Goal: Information Seeking & Learning: Learn about a topic

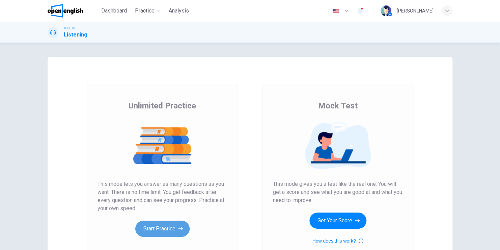
click at [162, 223] on button "Start Practice" at bounding box center [162, 228] width 54 height 16
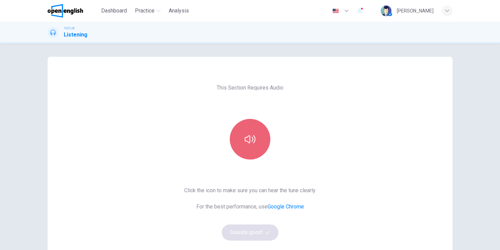
click at [243, 131] on button "button" at bounding box center [250, 139] width 40 height 40
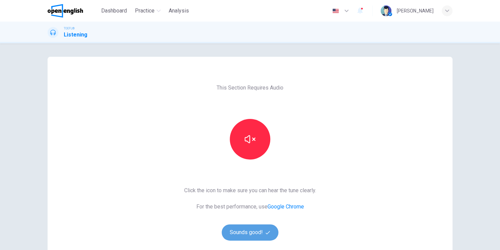
click at [246, 233] on button "Sounds good!" at bounding box center [250, 232] width 57 height 16
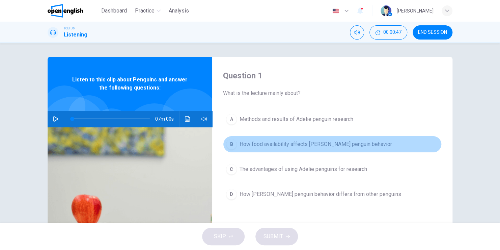
click at [272, 148] on button "B How food availability affects [PERSON_NAME] penguin behavior" at bounding box center [332, 144] width 219 height 17
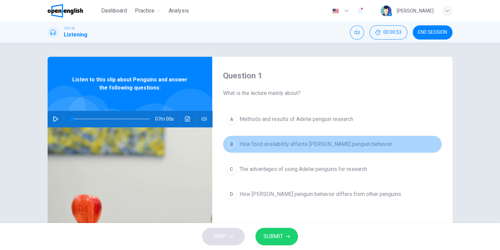
click at [272, 144] on span "How food availability affects [PERSON_NAME] penguin behavior" at bounding box center [315, 144] width 152 height 8
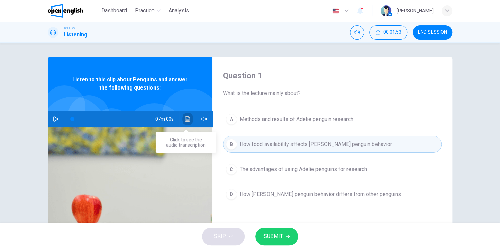
click at [185, 117] on icon "Click to see the audio transcription" at bounding box center [187, 118] width 5 height 5
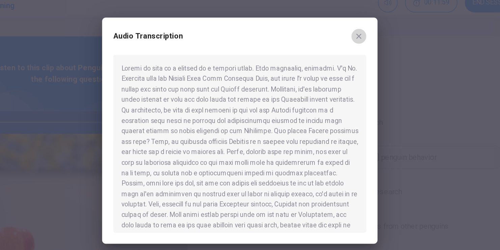
click at [335, 58] on icon "button" at bounding box center [335, 56] width 5 height 5
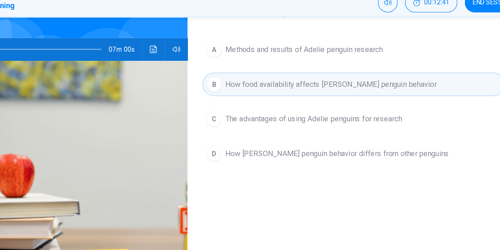
scroll to position [53, 0]
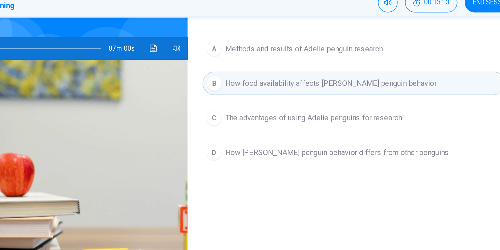
click at [304, 117] on span "The advantages of using Adelie penguins for research" at bounding box center [302, 116] width 127 height 8
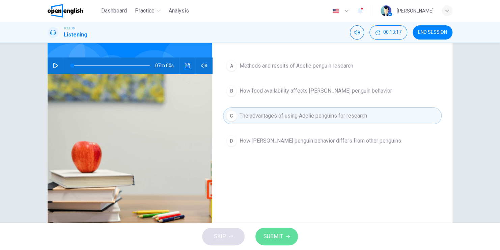
click at [287, 235] on icon "button" at bounding box center [288, 236] width 4 height 4
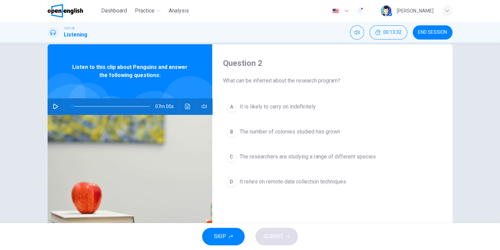
scroll to position [12, 0]
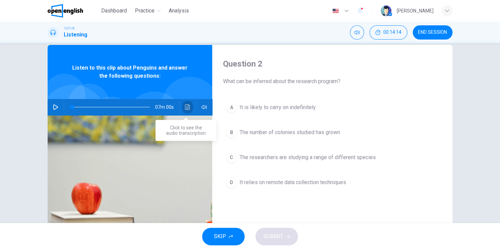
click at [185, 107] on icon "Click to see the audio transcription" at bounding box center [187, 106] width 5 height 5
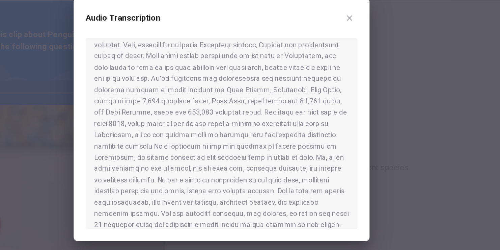
scroll to position [105, 0]
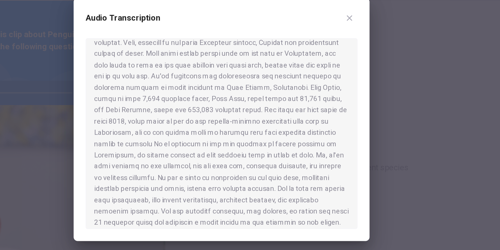
click at [334, 57] on icon "button" at bounding box center [335, 56] width 5 height 5
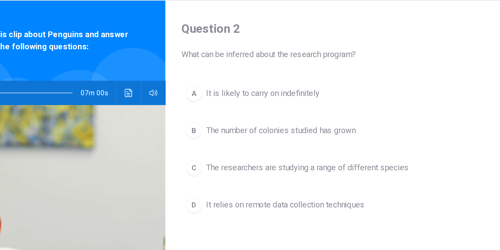
scroll to position [14, 0]
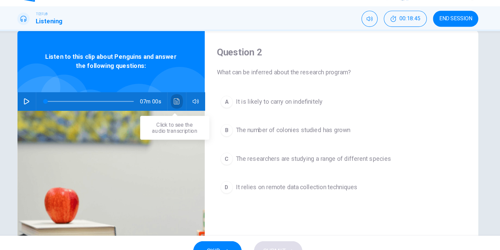
click at [185, 104] on icon "Click to see the audio transcription" at bounding box center [187, 104] width 5 height 5
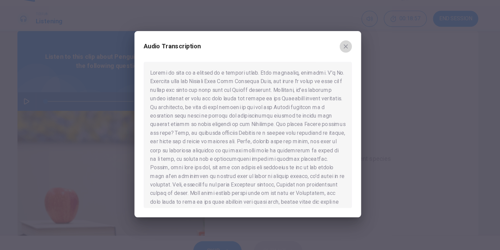
click at [337, 58] on icon "button" at bounding box center [336, 57] width 4 height 4
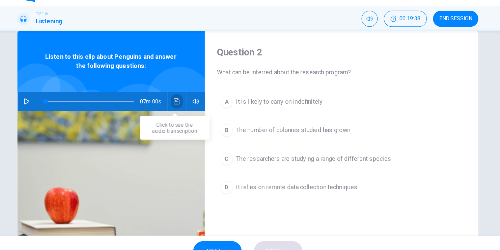
click at [185, 106] on icon "Click to see the audio transcription" at bounding box center [187, 104] width 5 height 5
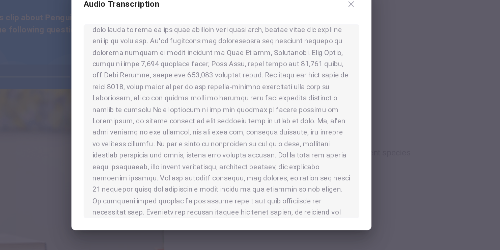
scroll to position [120, 0]
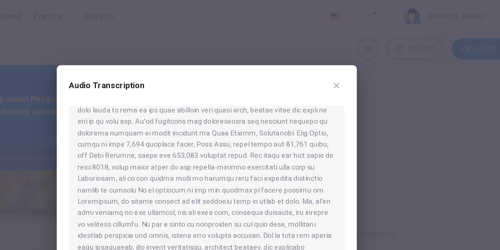
click at [291, 98] on div at bounding box center [249, 134] width 183 height 128
click at [335, 57] on icon "button" at bounding box center [336, 57] width 4 height 4
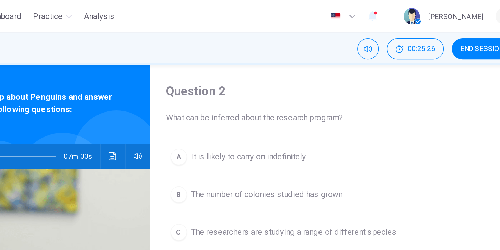
scroll to position [16, 0]
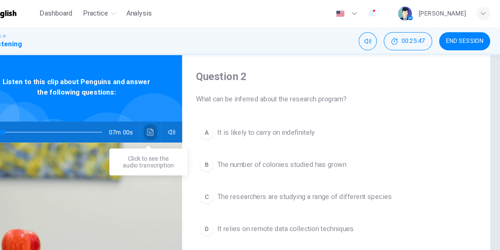
click at [185, 104] on icon "Click to see the audio transcription" at bounding box center [187, 102] width 5 height 5
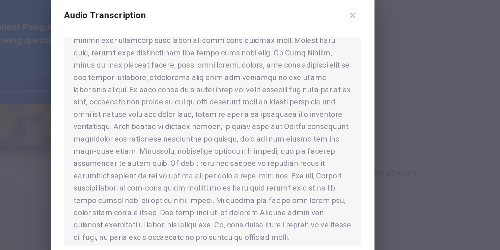
scroll to position [427, 0]
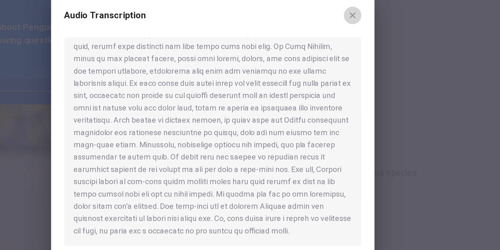
click at [335, 56] on icon "button" at bounding box center [336, 57] width 4 height 4
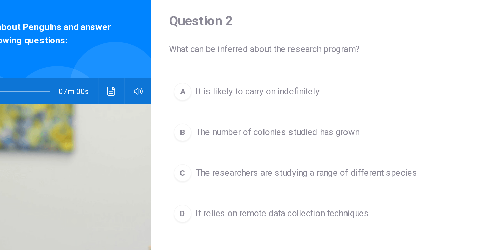
click at [272, 179] on span "It relies on remote data collection techniques" at bounding box center [292, 178] width 107 height 8
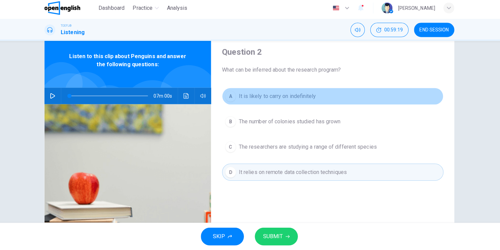
scroll to position [0, 0]
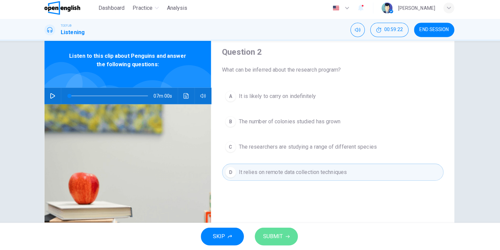
click at [286, 237] on icon "button" at bounding box center [288, 236] width 4 height 4
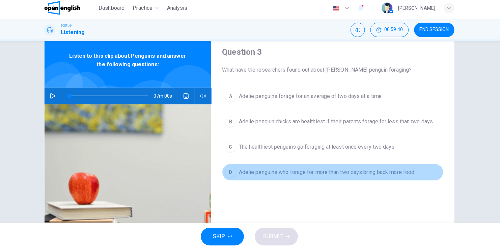
click at [288, 175] on span "Adelie penguins who forage for more than two days bring back more food" at bounding box center [325, 173] width 173 height 8
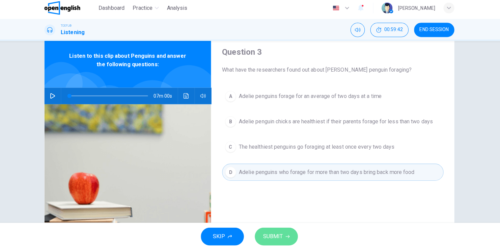
click at [276, 232] on span "SUBMIT" at bounding box center [273, 235] width 20 height 9
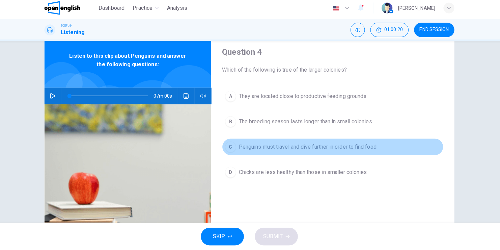
click at [279, 146] on span "Penguins must travel and dive further in order to find food" at bounding box center [307, 148] width 136 height 8
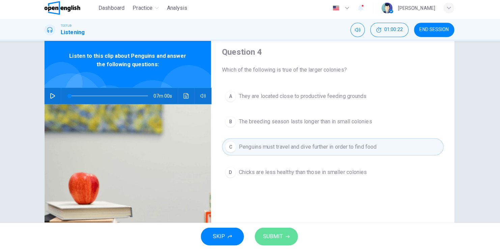
click at [281, 232] on span "SUBMIT" at bounding box center [273, 235] width 20 height 9
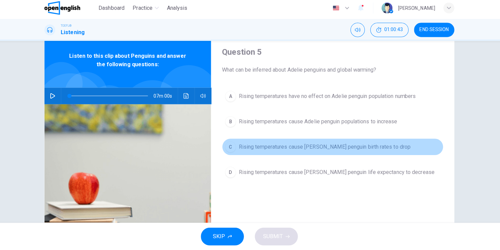
click at [295, 149] on span "Rising temperatures cause [PERSON_NAME] penguin birth rates to drop" at bounding box center [324, 148] width 170 height 8
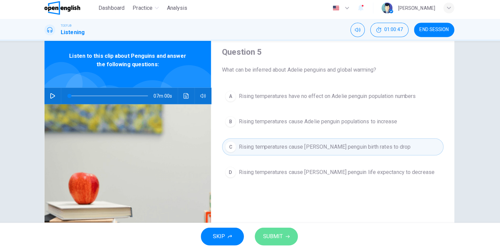
click at [280, 244] on button "SUBMIT" at bounding box center [276, 236] width 42 height 18
